Goal: Book appointment/travel/reservation

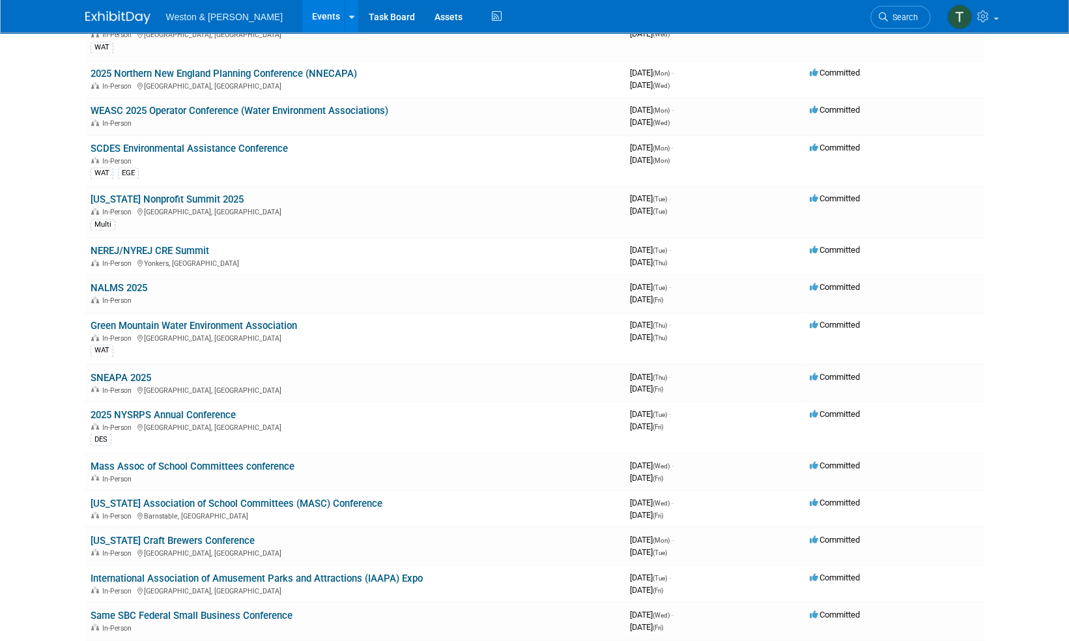
scroll to position [977, 0]
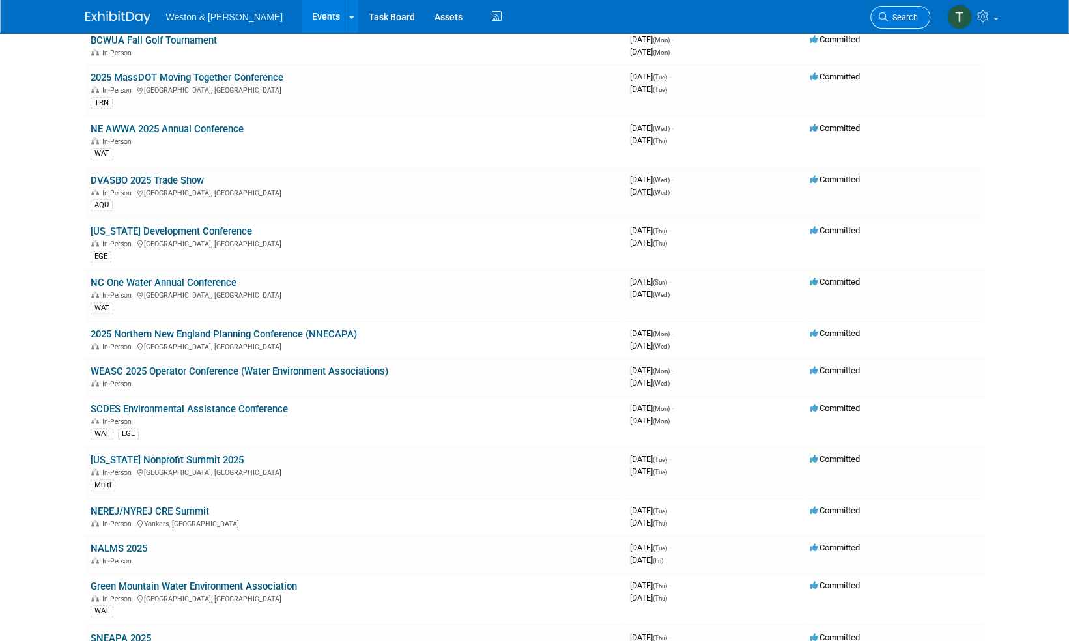
click at [896, 16] on span "Search" at bounding box center [903, 17] width 30 height 10
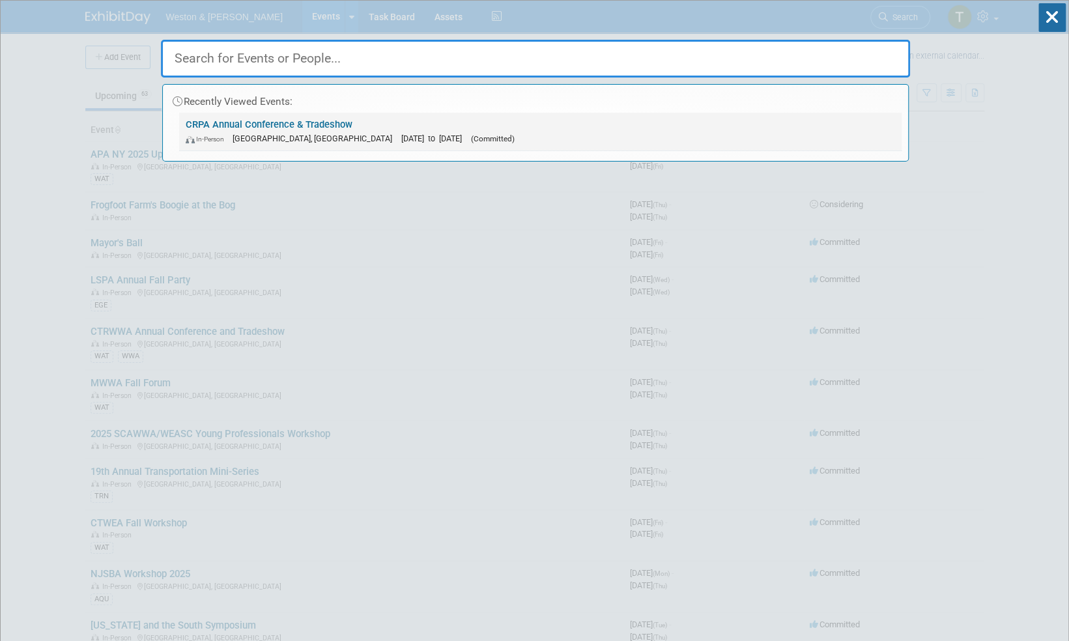
click at [309, 129] on link "CRPA Annual Conference & Tradeshow In-Person Montville, CT Nov 24, 2025 to Nov …" at bounding box center [540, 132] width 722 height 38
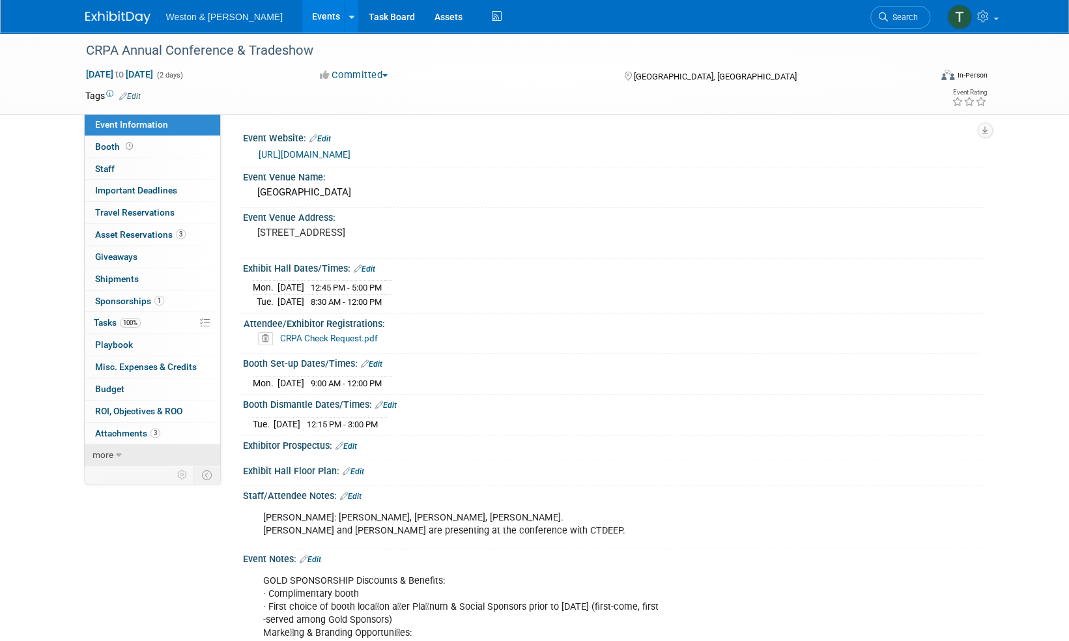
click at [119, 451] on icon at bounding box center [119, 455] width 6 height 9
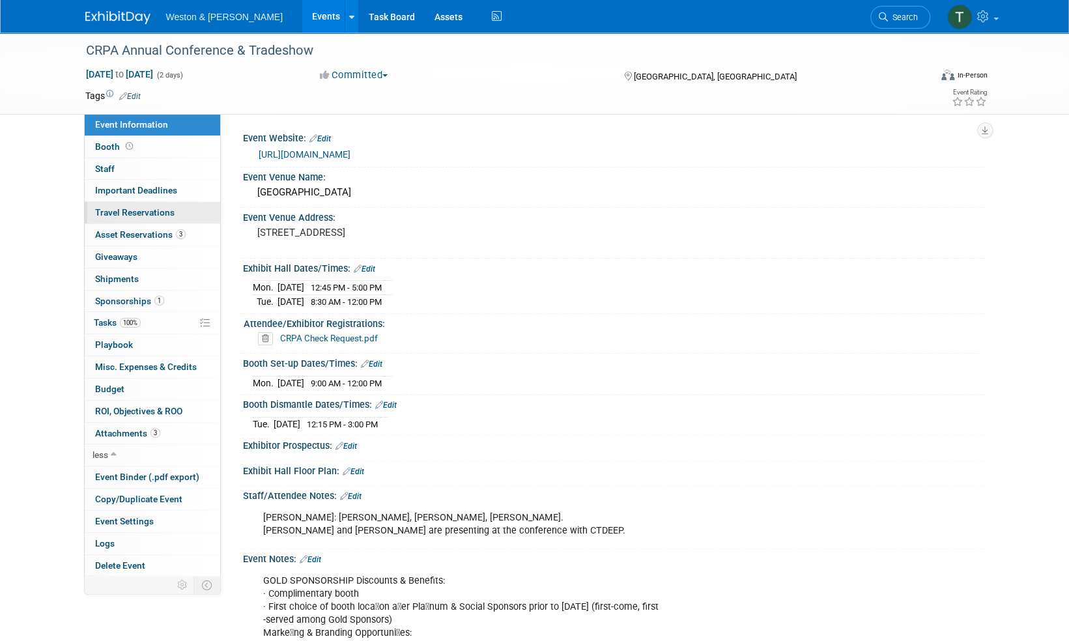
click at [111, 210] on span "Travel Reservations 0" at bounding box center [134, 212] width 79 height 10
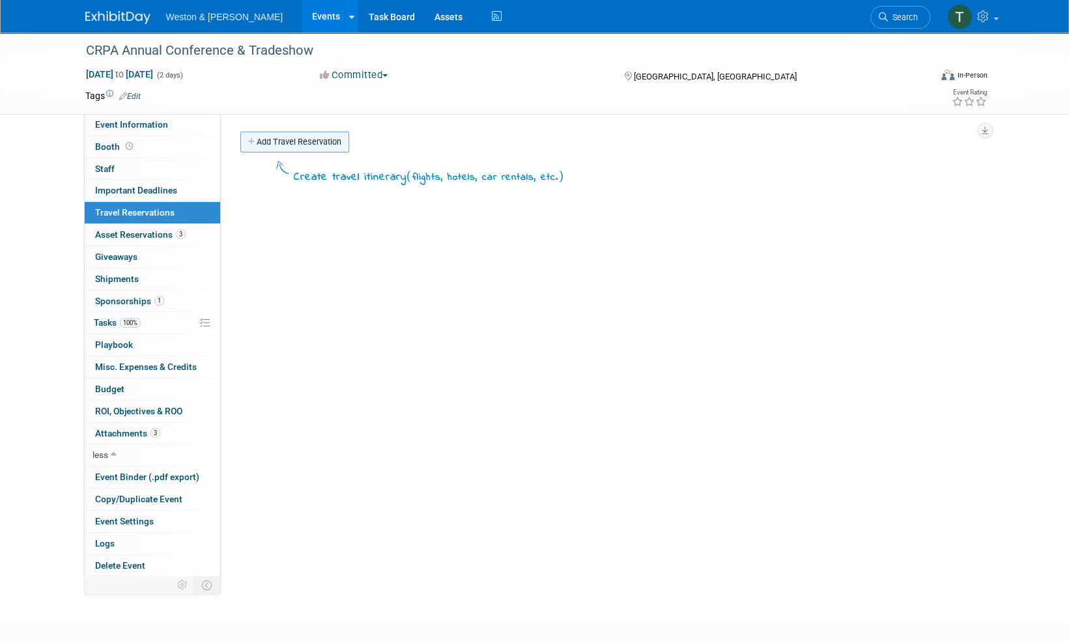
click at [281, 140] on link "Add Travel Reservation" at bounding box center [294, 142] width 109 height 21
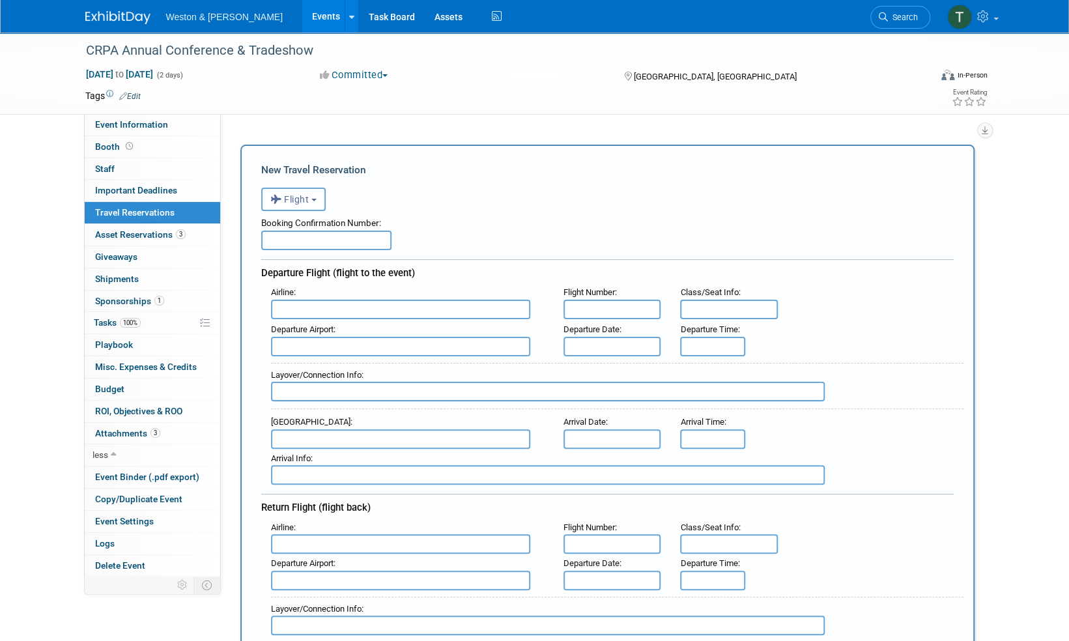
scroll to position [65, 0]
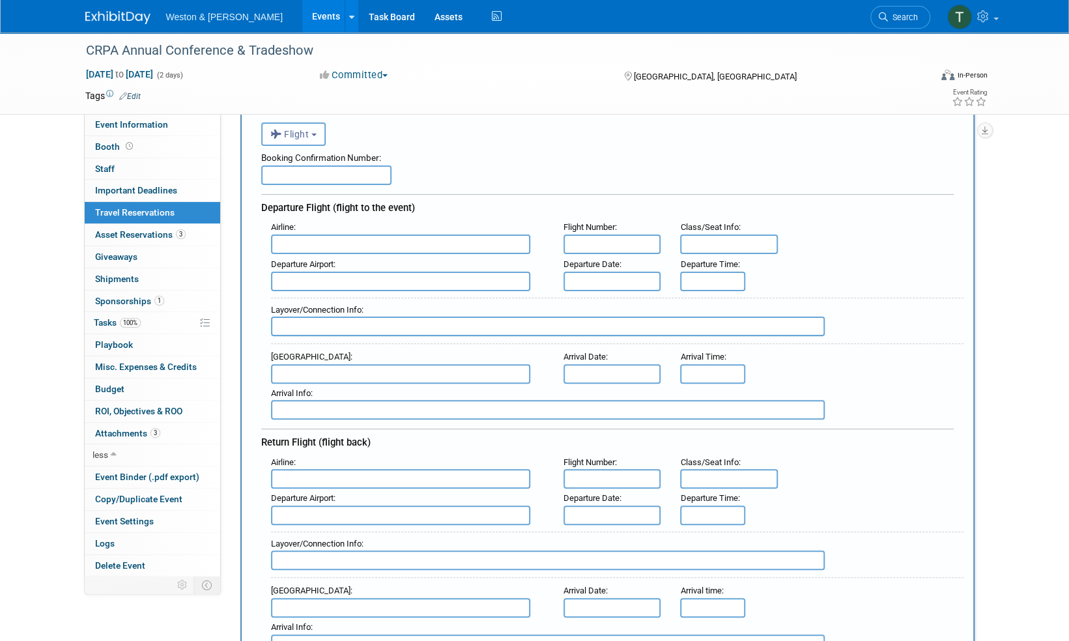
click at [315, 134] on b "button" at bounding box center [313, 135] width 5 height 3
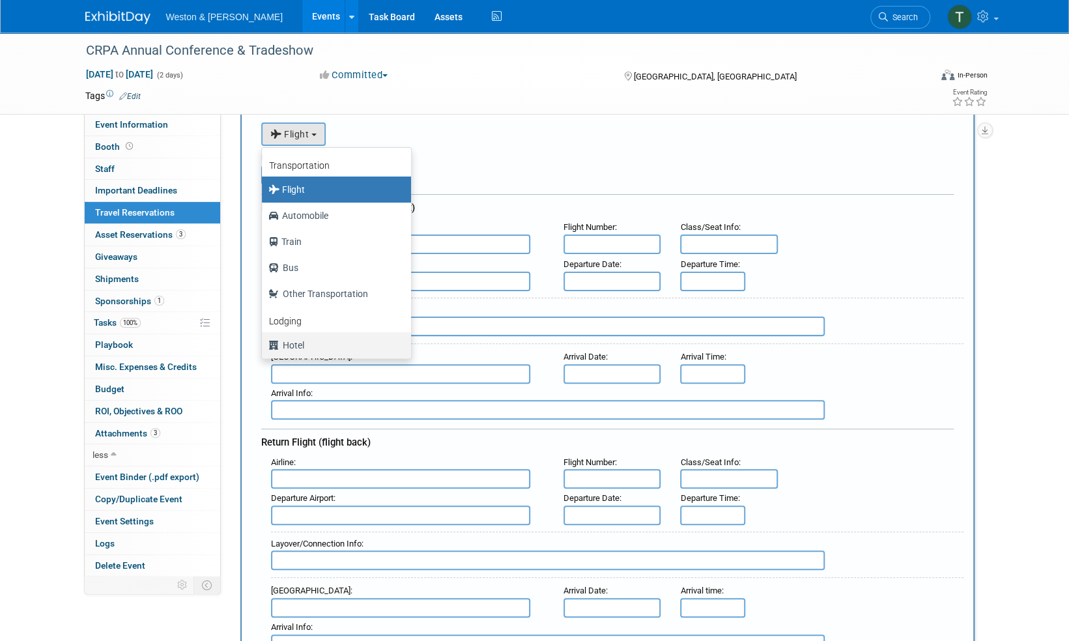
click at [296, 345] on label "Hotel" at bounding box center [333, 345] width 130 height 21
click at [264, 345] on input "Hotel" at bounding box center [259, 343] width 8 height 8
select select "6"
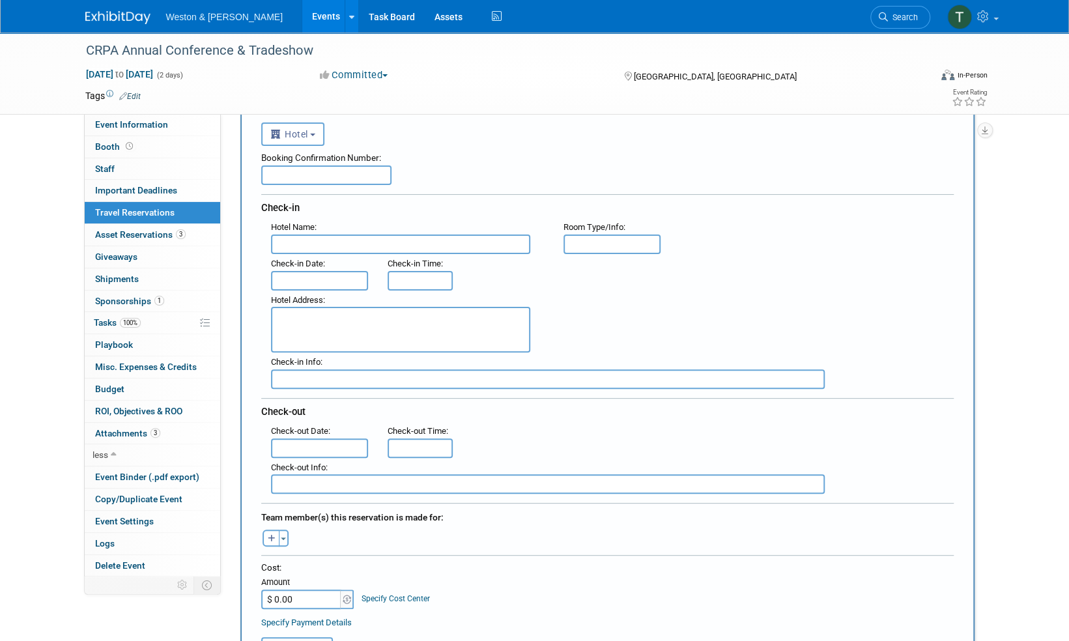
click at [342, 240] on input "text" at bounding box center [400, 245] width 259 height 20
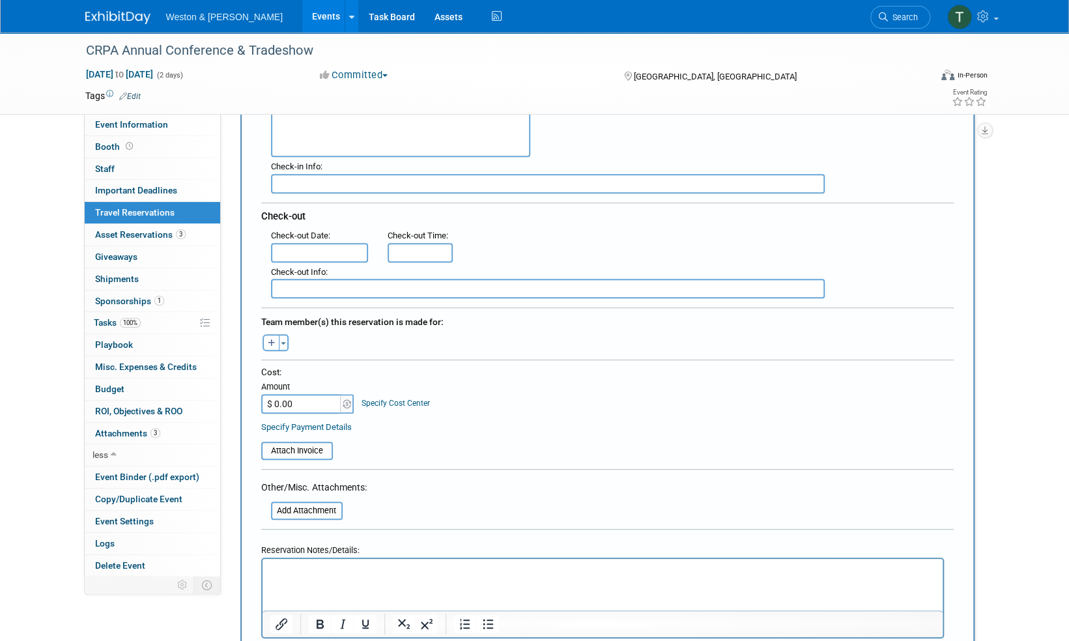
scroll to position [0, 0]
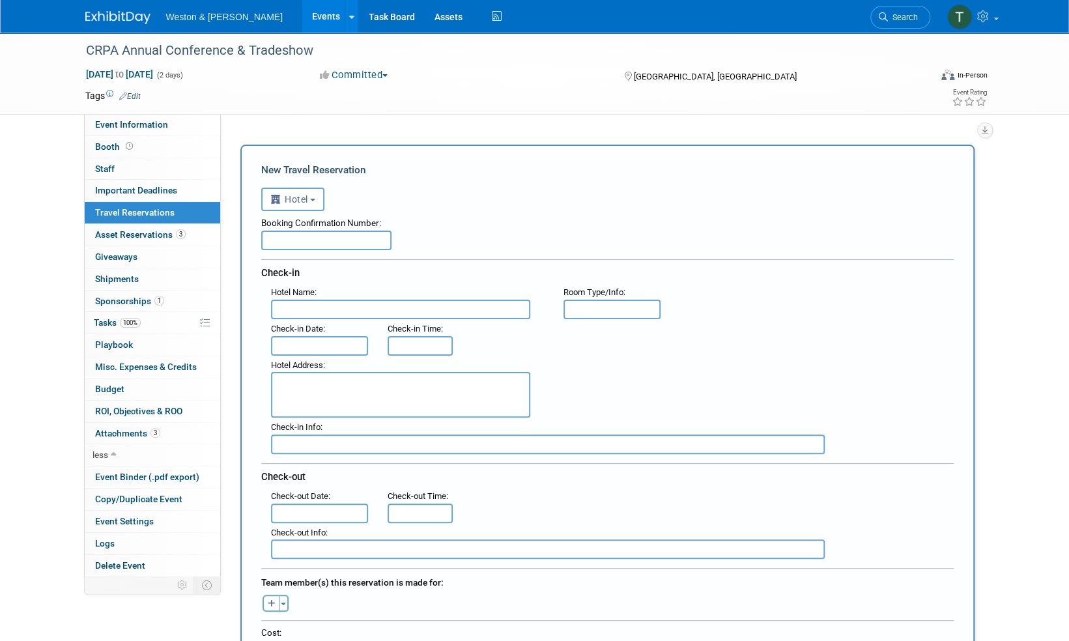
click at [331, 444] on input "text" at bounding box center [548, 445] width 554 height 20
type input "[DATE], Novem"
click at [306, 310] on input "text" at bounding box center [400, 310] width 259 height 20
type input "[GEOGRAPHIC_DATA]"
click at [336, 343] on input "text" at bounding box center [320, 346] width 98 height 20
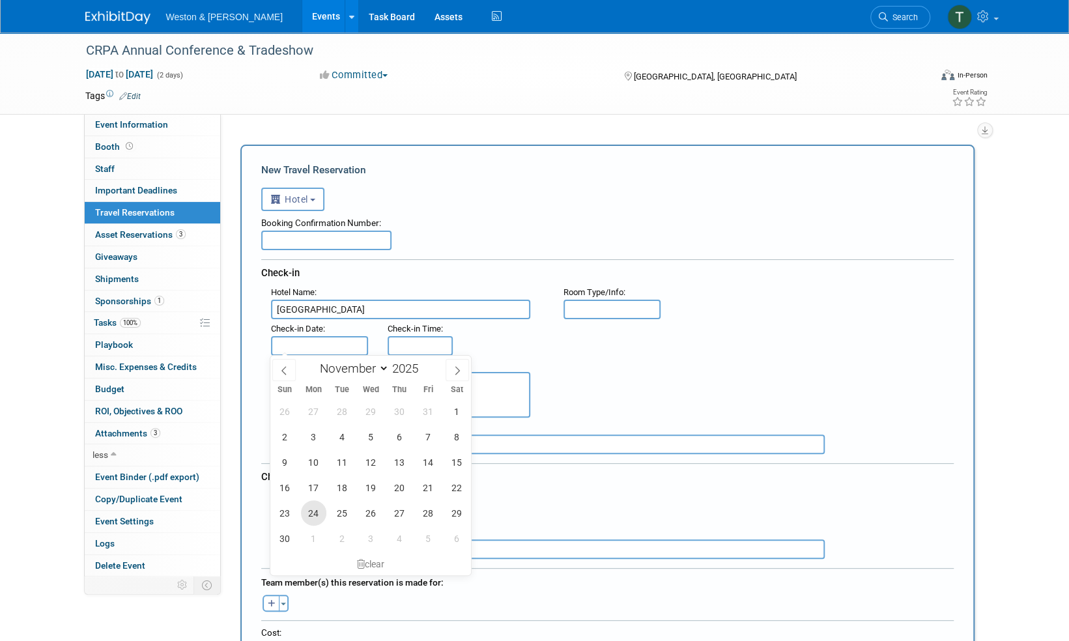
click at [319, 513] on span "24" at bounding box center [313, 512] width 25 height 25
type input "[DATE]"
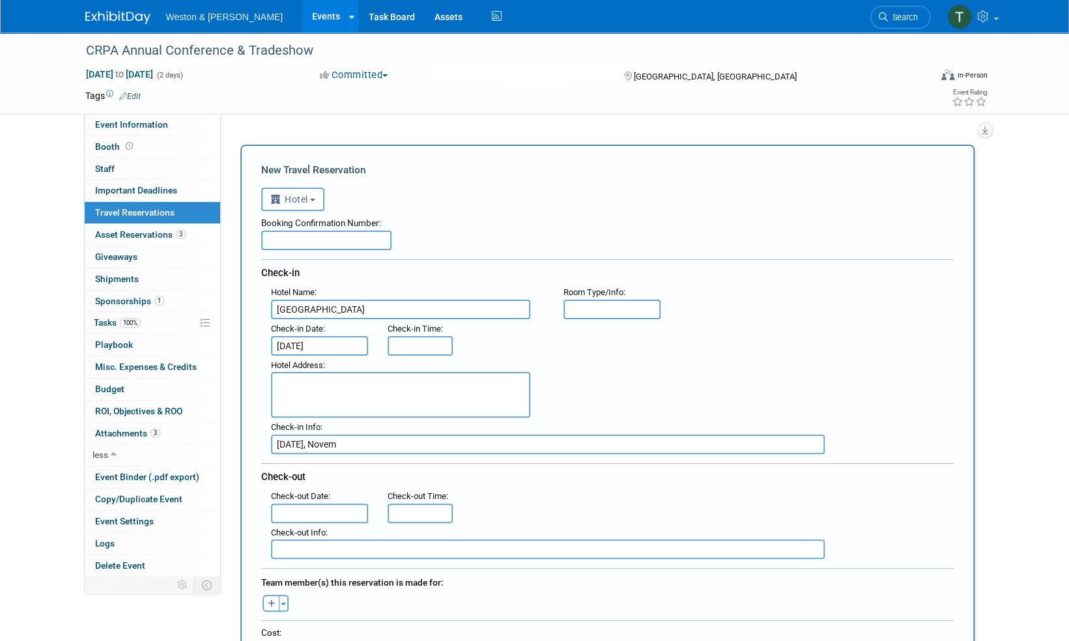
type input "3:00 PM"
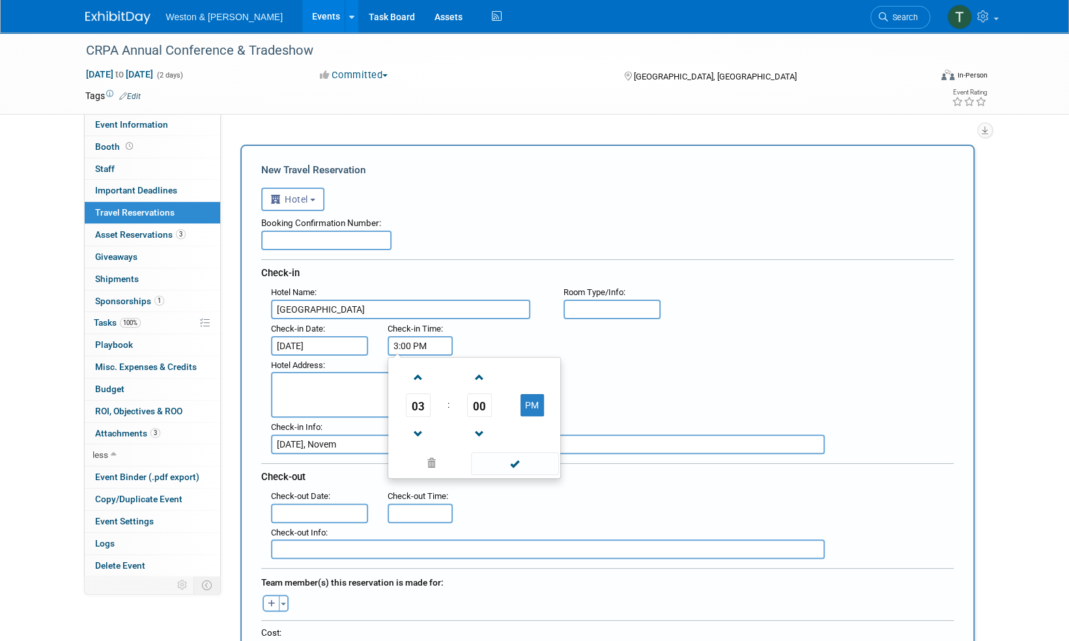
click at [412, 346] on input "3:00 PM" at bounding box center [420, 346] width 65 height 20
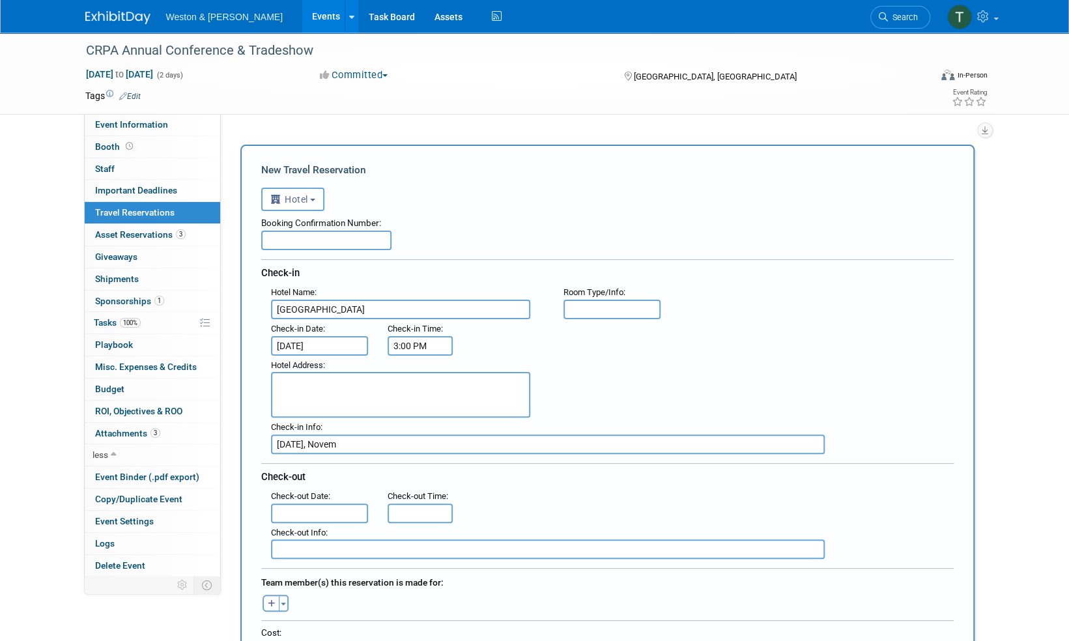
click at [641, 341] on div ": Check-in Date : [DATE] Check-in Time : 3:00 PM" at bounding box center [612, 337] width 702 height 36
click at [335, 384] on textarea at bounding box center [400, 395] width 259 height 46
drag, startPoint x: 354, startPoint y: 440, endPoint x: 237, endPoint y: 438, distance: 116.6
type input "[PERSON_NAME]"
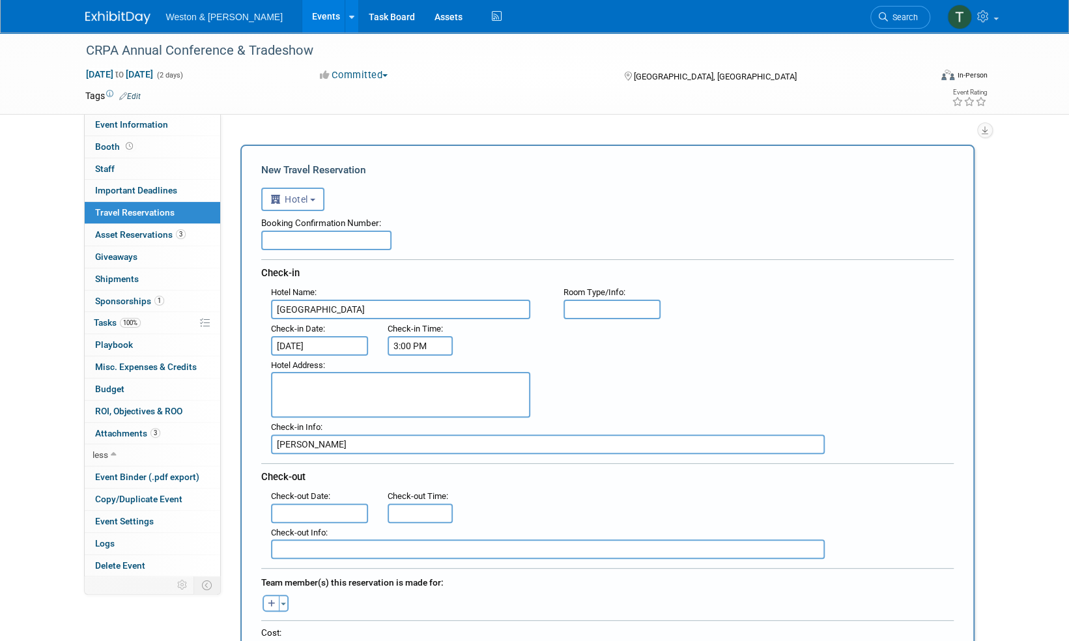
click at [300, 515] on input "text" at bounding box center [320, 514] width 98 height 20
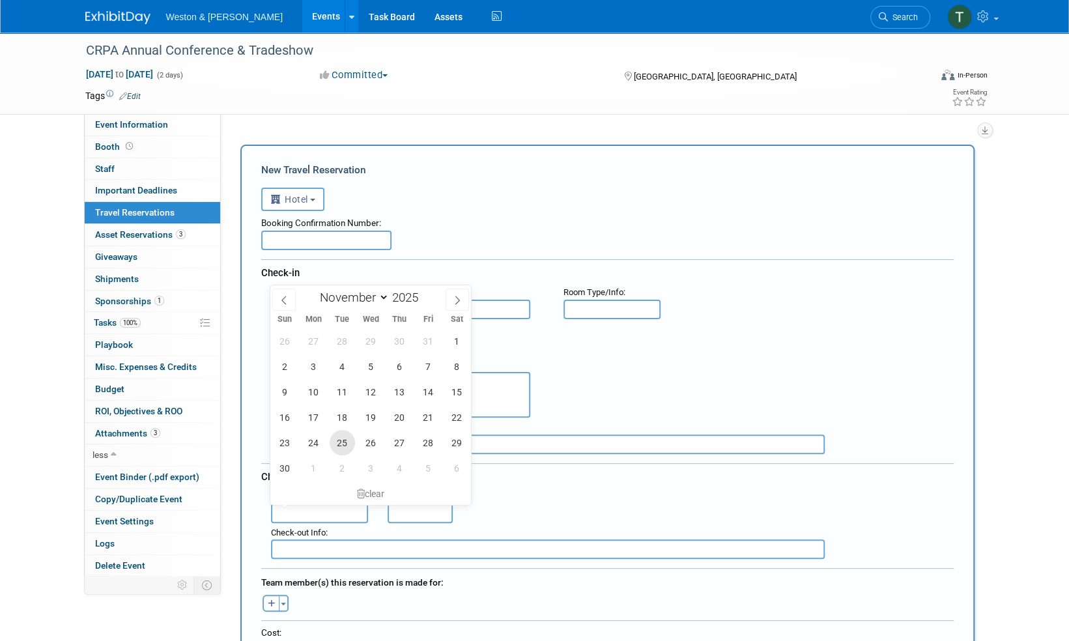
click at [344, 448] on span "25" at bounding box center [342, 442] width 25 height 25
type input "[DATE]"
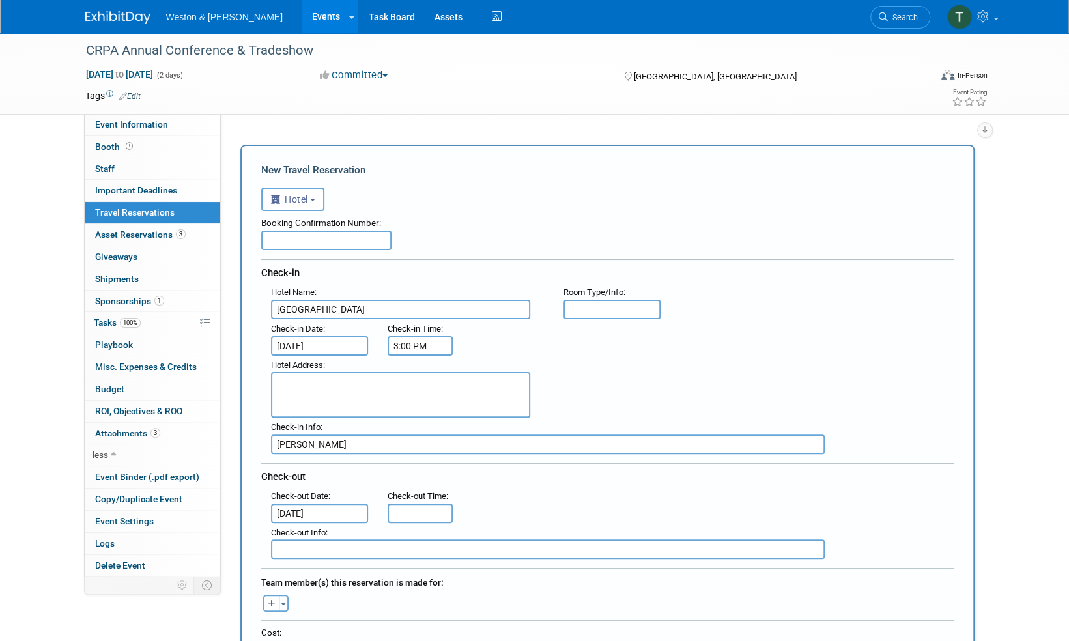
click at [859, 482] on div "Check-out" at bounding box center [607, 474] width 692 height 23
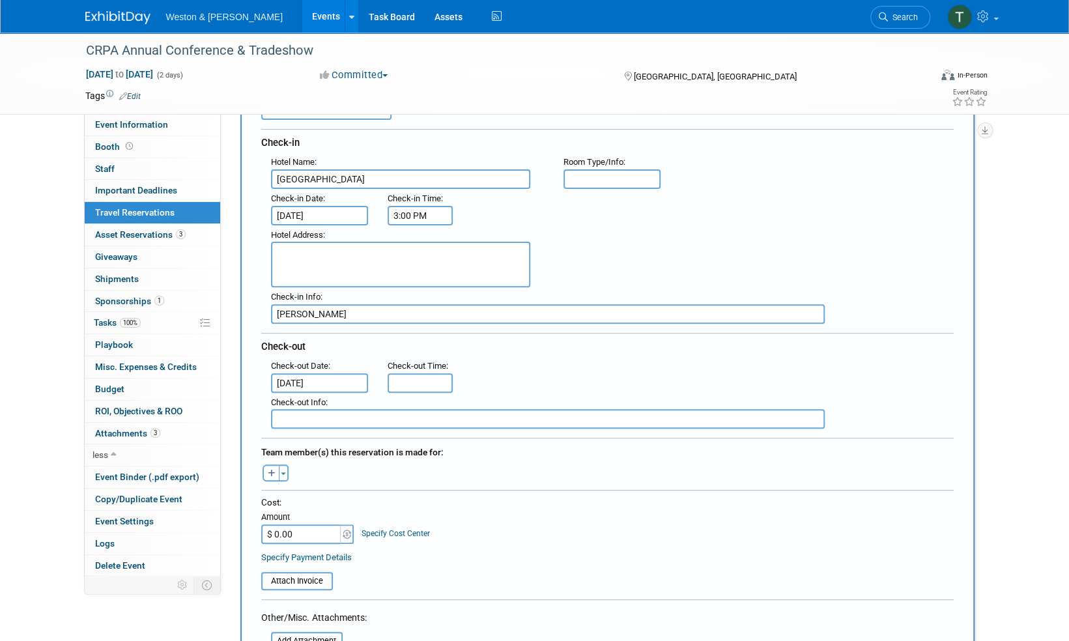
scroll to position [195, 0]
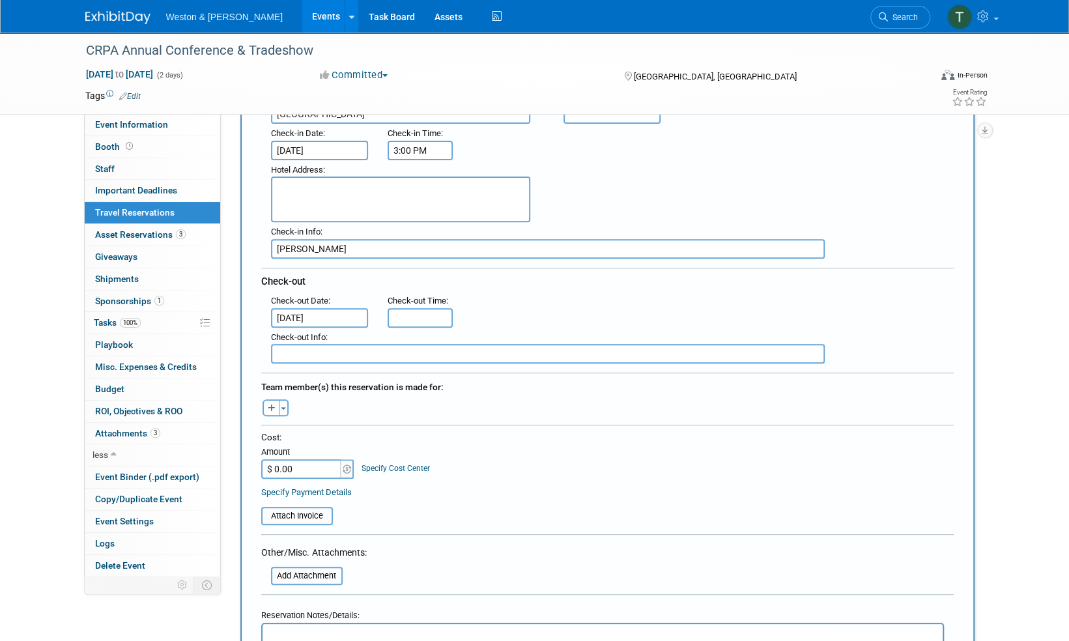
click at [302, 466] on input "$ 0.00" at bounding box center [301, 469] width 81 height 20
type input "$ 190.00"
click at [576, 507] on table "Attach Invoice" at bounding box center [607, 510] width 692 height 30
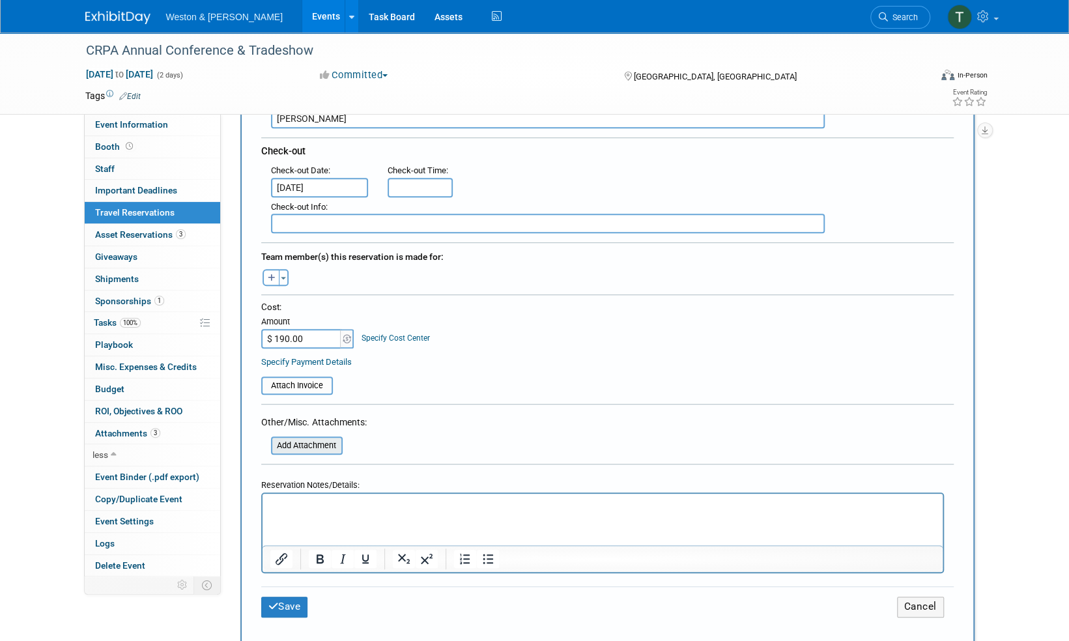
click at [311, 442] on input "file" at bounding box center [263, 446] width 155 height 16
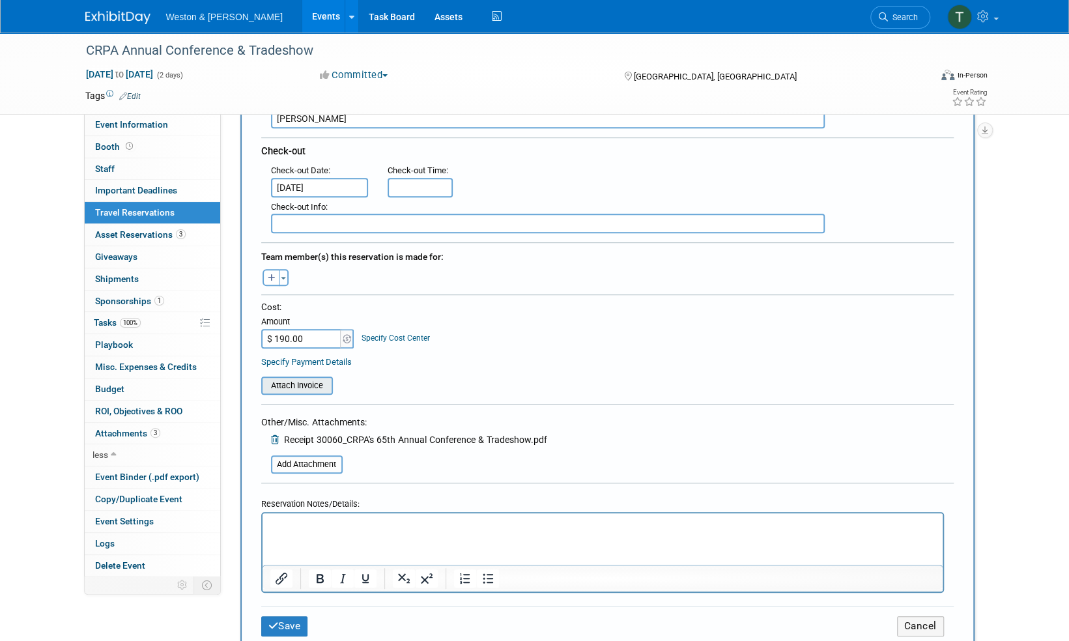
click at [293, 383] on input "file" at bounding box center [254, 386] width 155 height 16
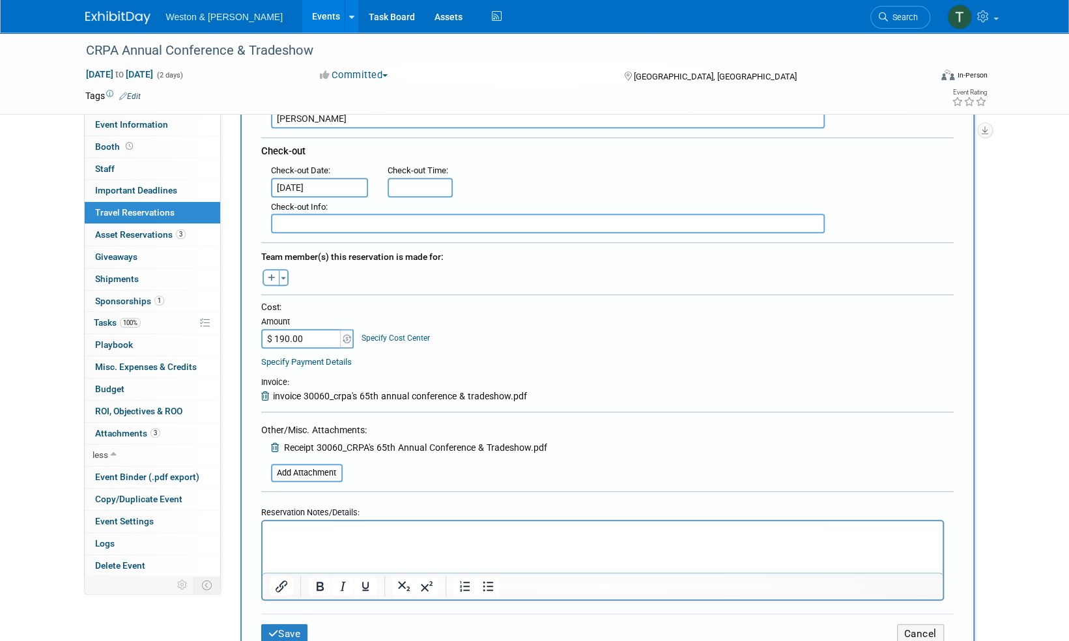
scroll to position [586, 0]
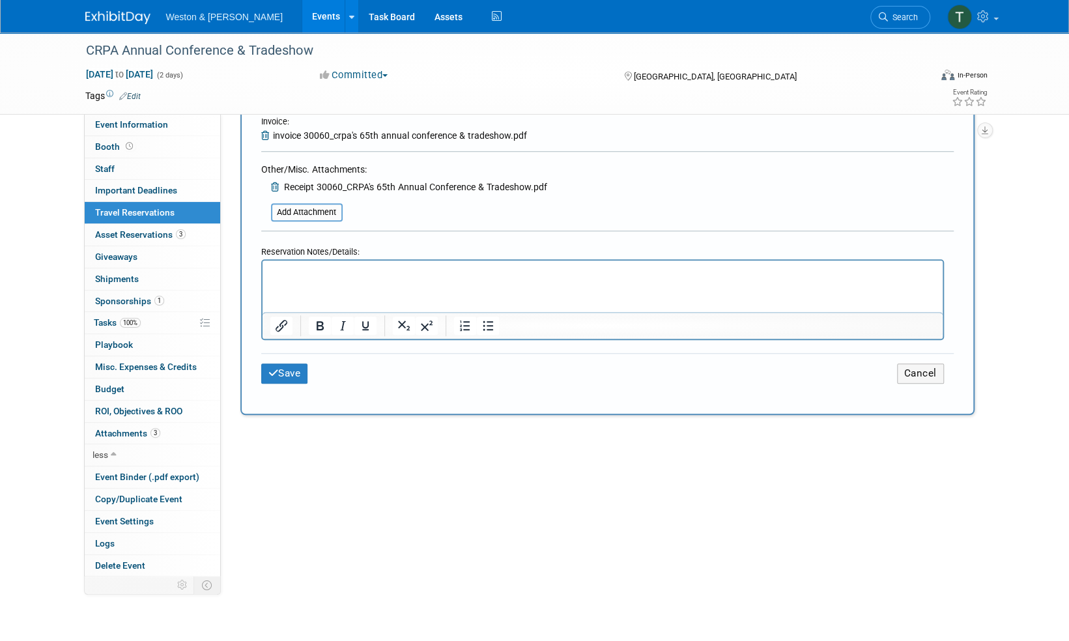
click at [390, 273] on p "Rich Text Area. Press ALT-0 for help." at bounding box center [602, 272] width 665 height 14
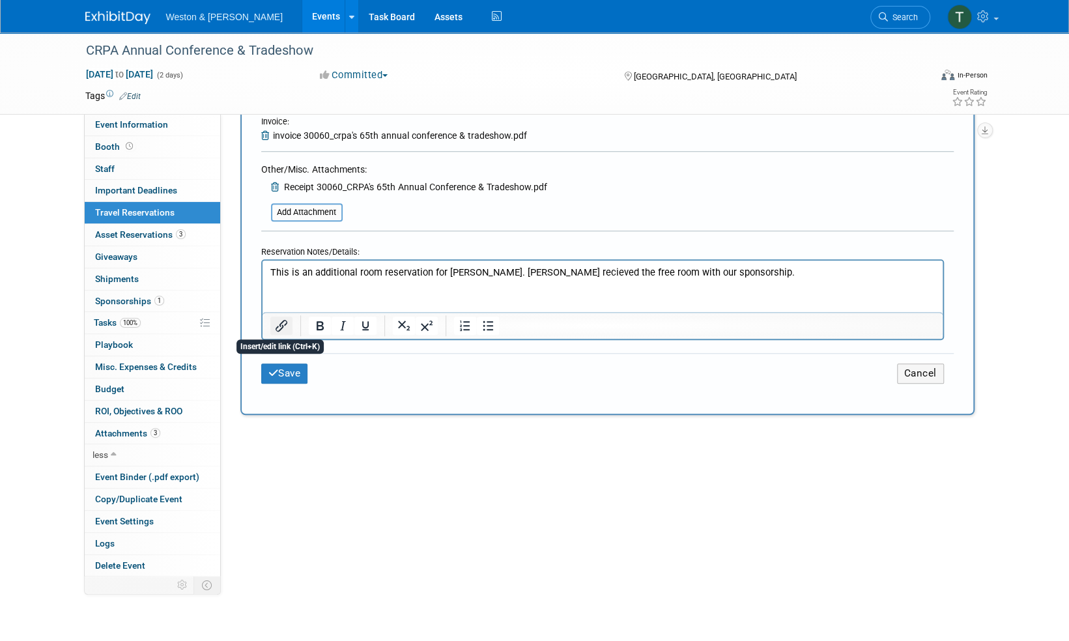
click at [278, 324] on icon "Insert/edit link" at bounding box center [282, 326] width 16 height 16
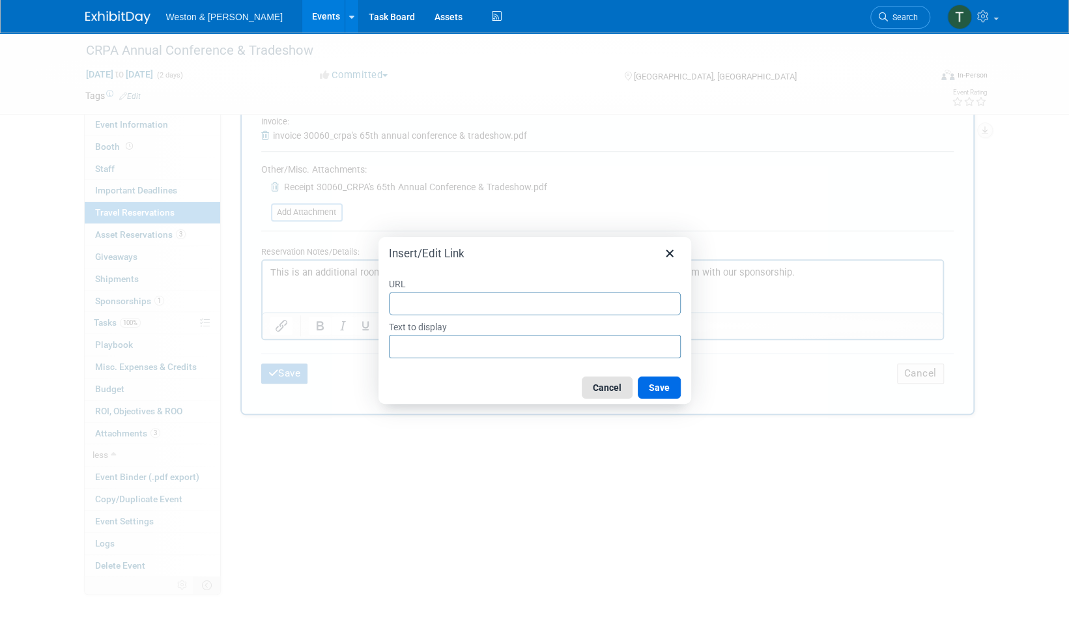
click at [602, 389] on button "Cancel" at bounding box center [607, 388] width 51 height 22
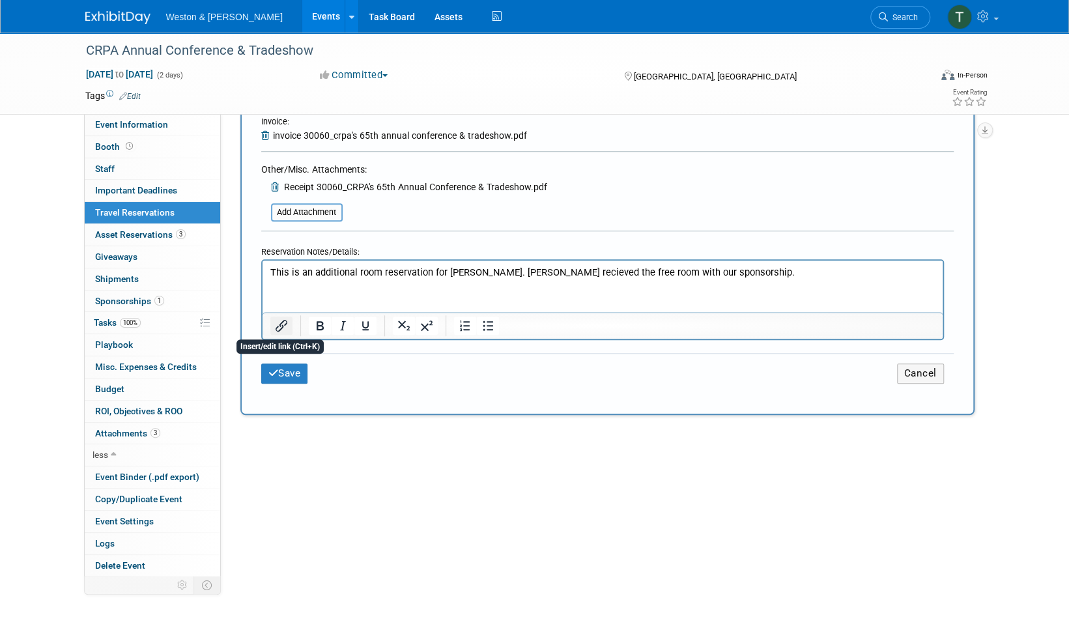
click at [274, 324] on icon "Insert/edit link" at bounding box center [282, 326] width 16 height 16
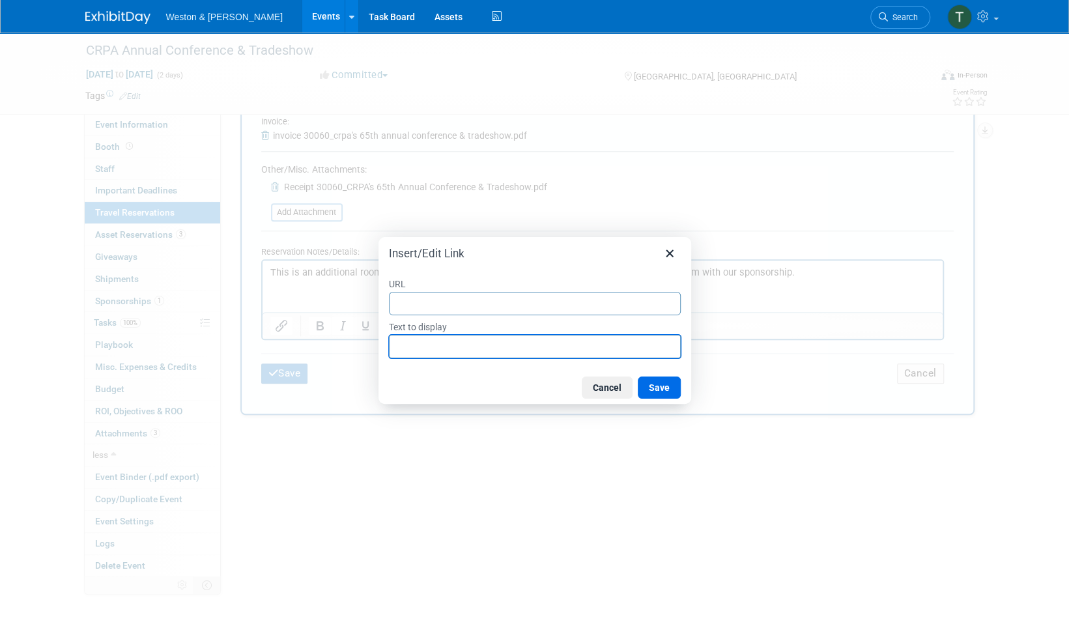
click at [403, 344] on input "Text to display" at bounding box center [535, 346] width 292 height 23
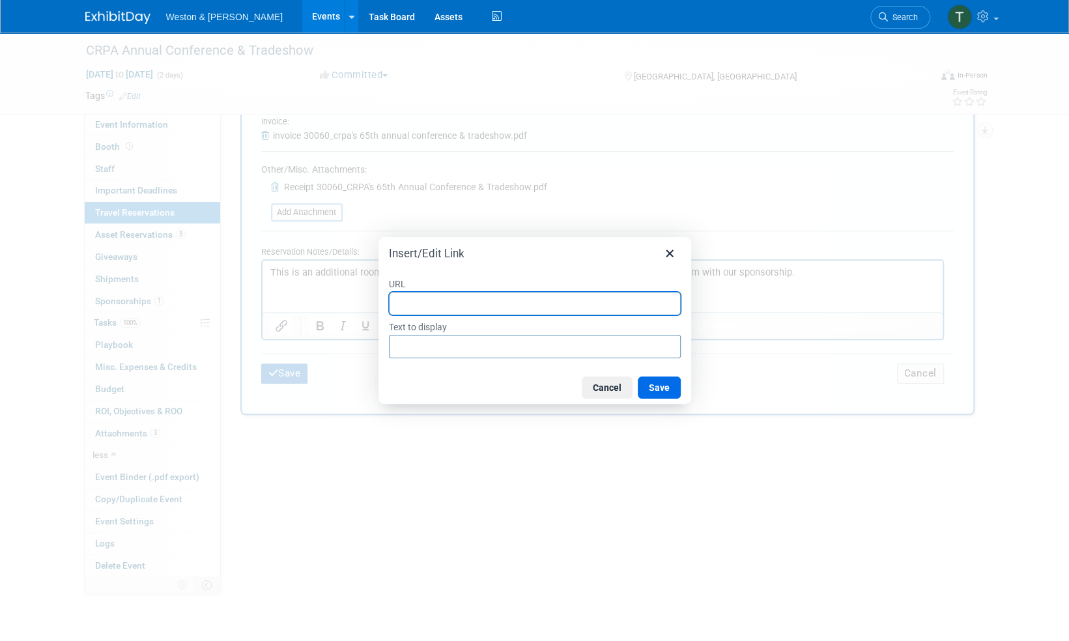
drag, startPoint x: 402, startPoint y: 344, endPoint x: 421, endPoint y: 298, distance: 49.6
click at [421, 298] on input "URL" at bounding box center [535, 303] width 292 height 23
click at [612, 391] on button "Cancel" at bounding box center [607, 388] width 51 height 22
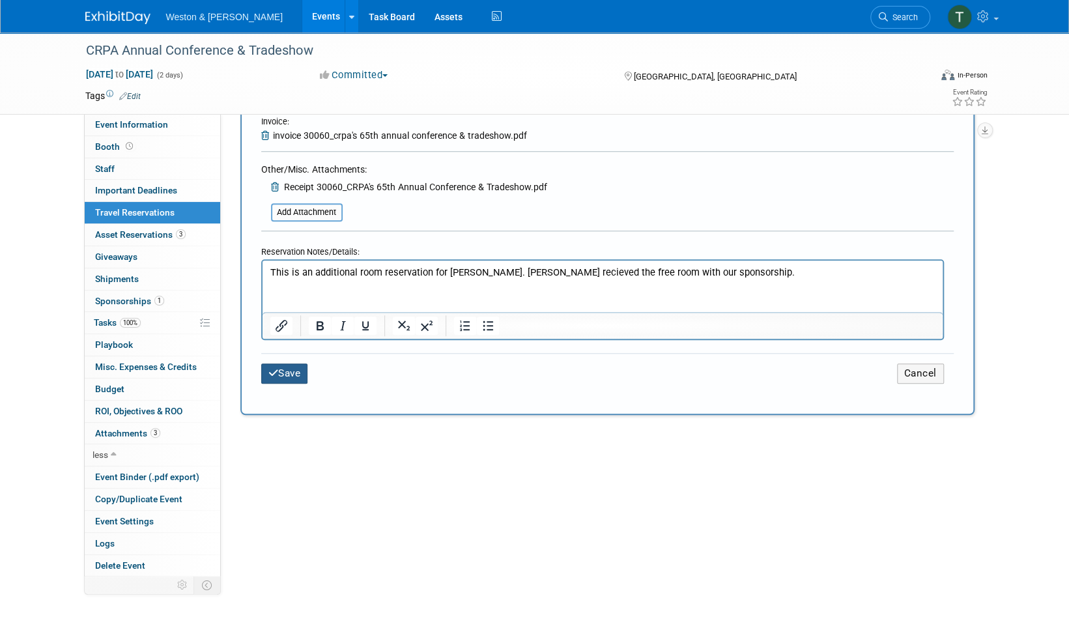
click at [293, 374] on button "Save" at bounding box center [284, 374] width 47 height 20
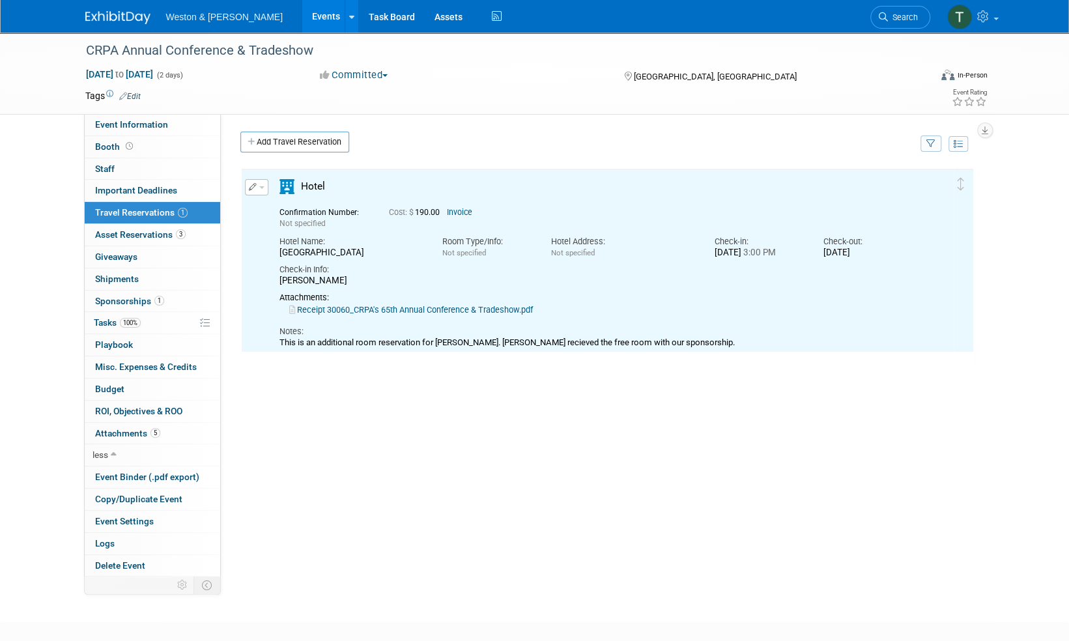
scroll to position [0, 0]
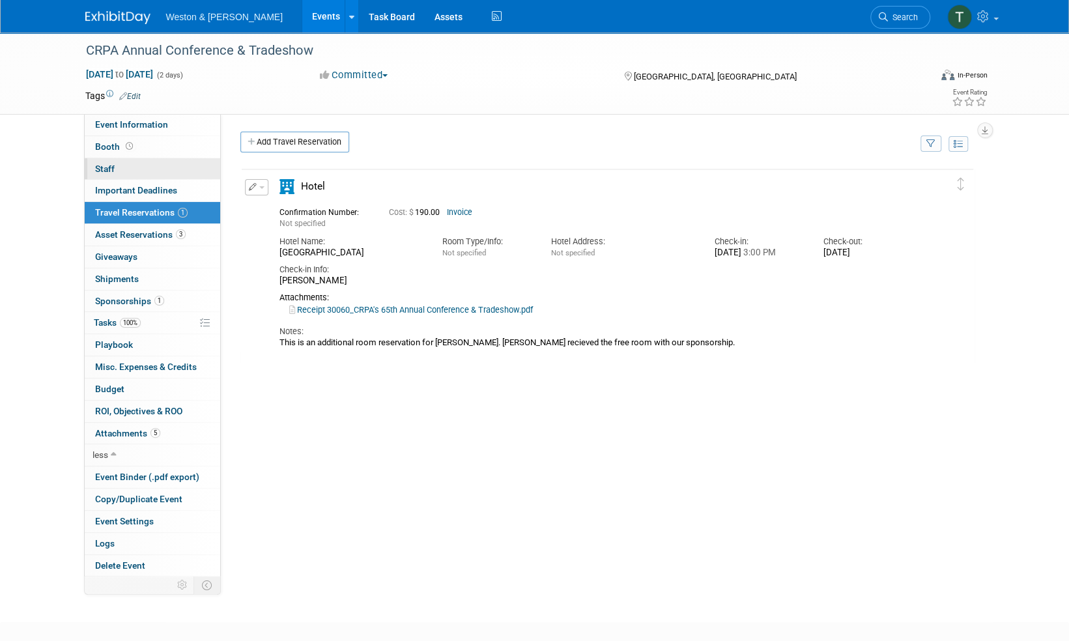
click at [107, 167] on span "Staff 0" at bounding box center [105, 169] width 20 height 10
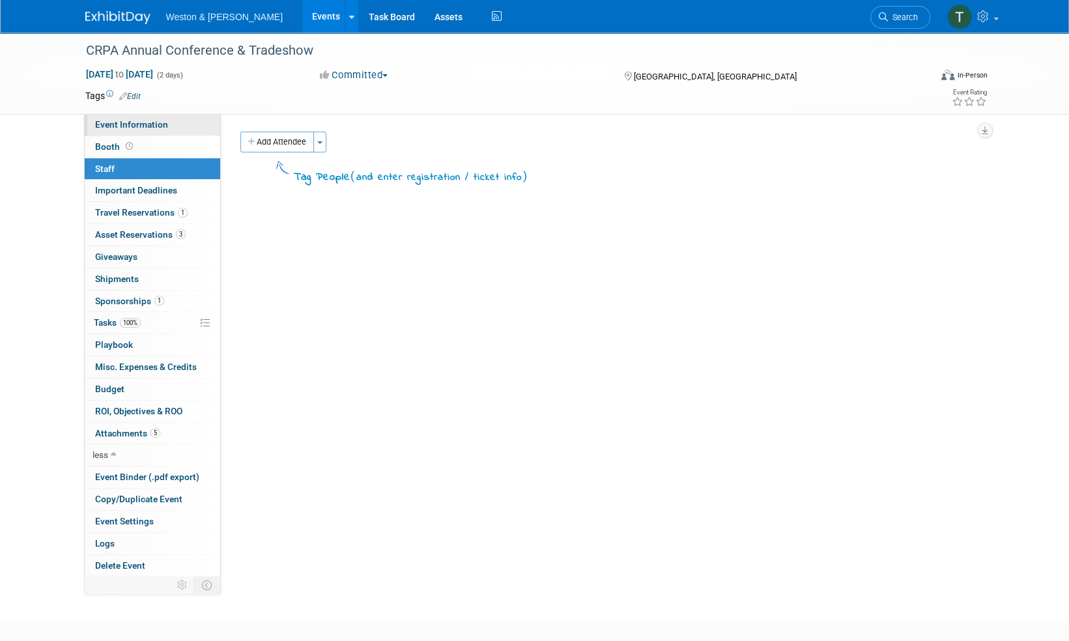
click at [107, 121] on span "Event Information" at bounding box center [131, 124] width 73 height 10
